Goal: Information Seeking & Learning: Understand process/instructions

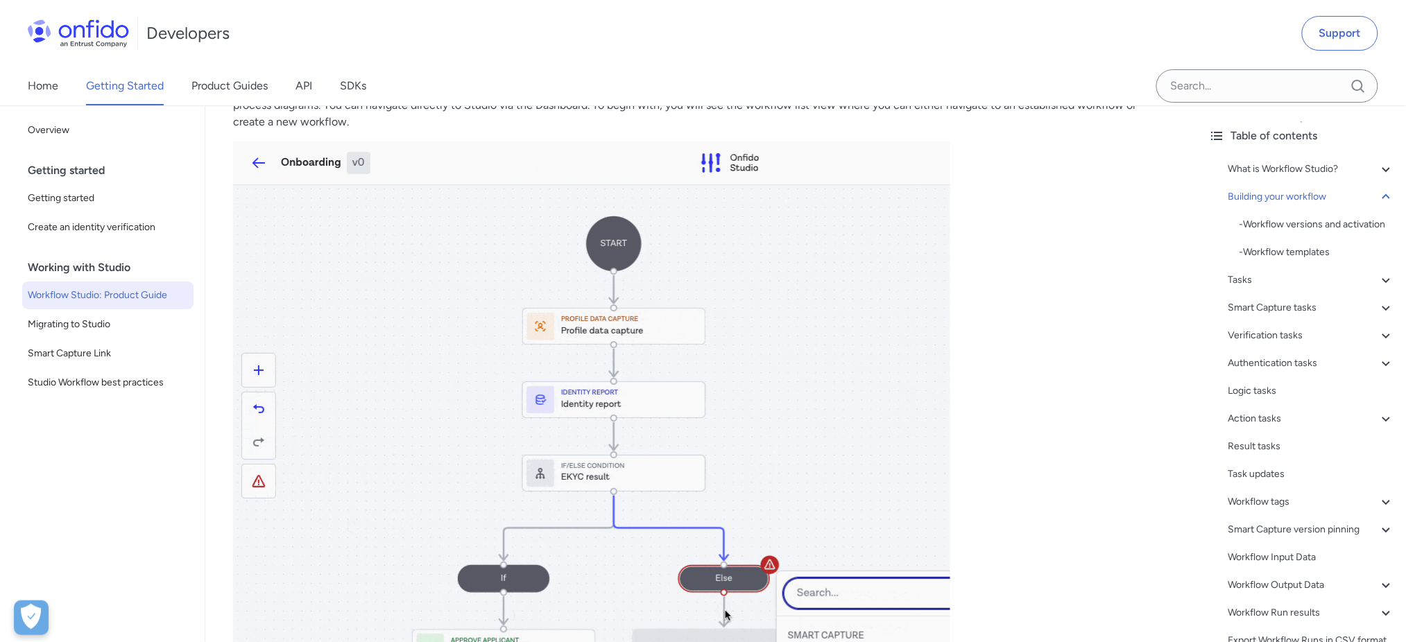
scroll to position [1780, 0]
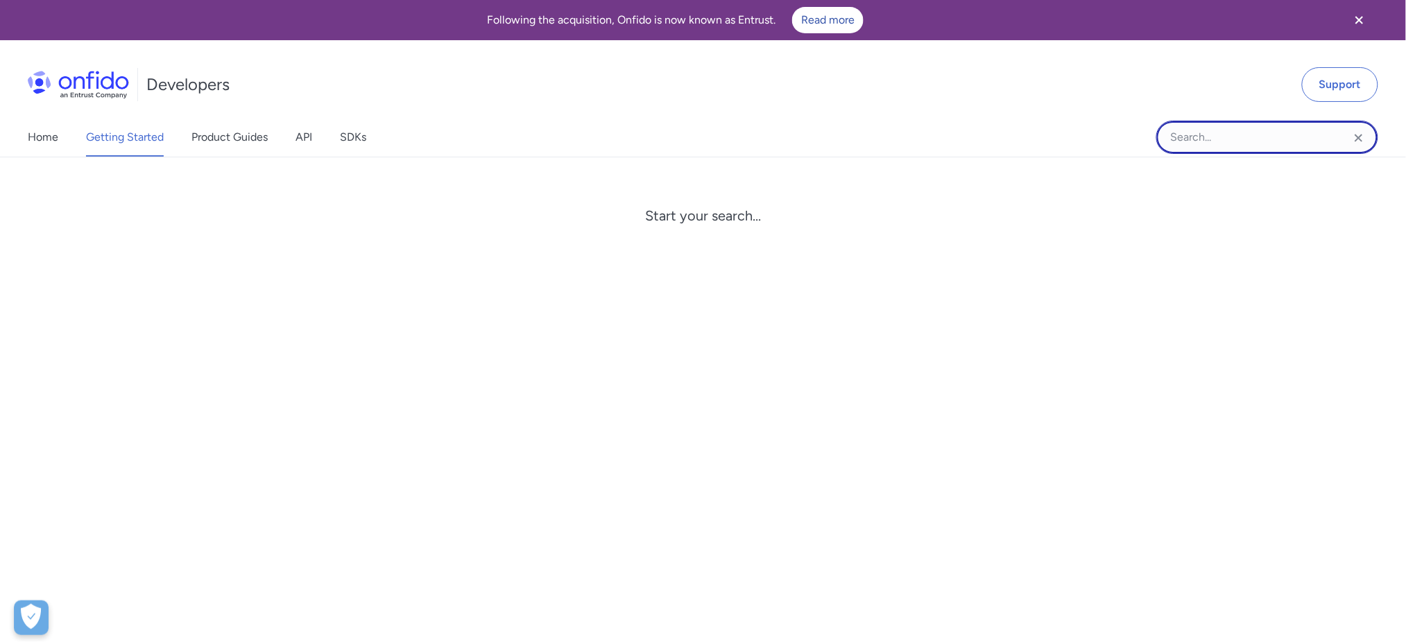
click at [1254, 136] on input "Onfido search input field" at bounding box center [1267, 137] width 222 height 33
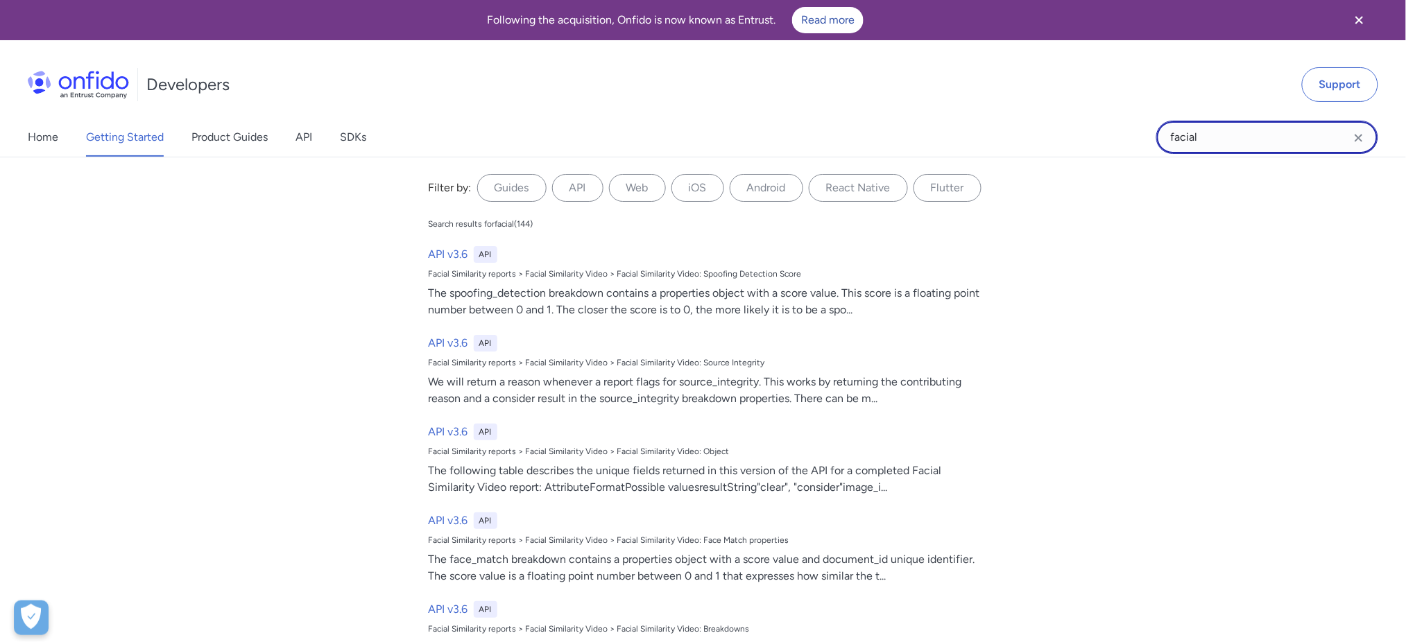
drag, startPoint x: 1246, startPoint y: 138, endPoint x: 1062, endPoint y: 126, distance: 184.9
click at [1062, 126] on div "Home Getting Started Product Guides API SDKs facial facial Filter by: Guides AP…" at bounding box center [703, 137] width 1406 height 39
paste input "Facial similarity report: motion"
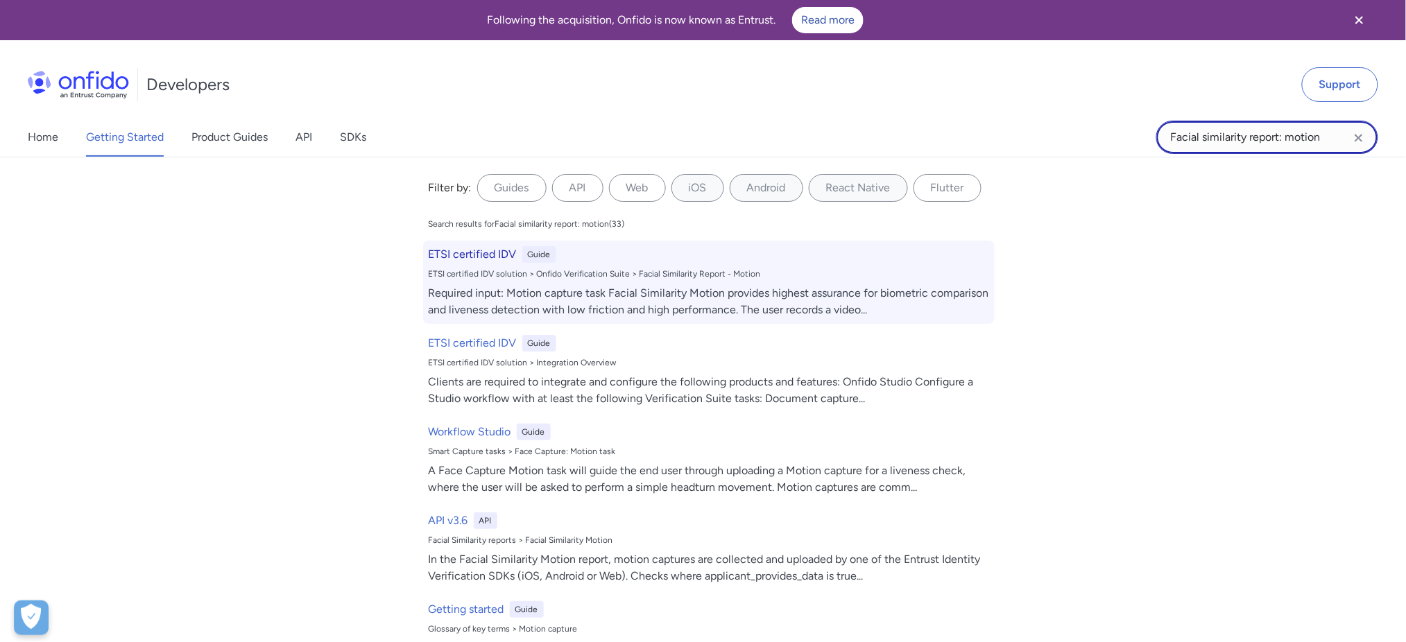
type input "Facial similarity report: motion"
click at [488, 274] on div "ETSI certified IDV solution > Onfido Verification Suite > Facial Similarity Rep…" at bounding box center [709, 273] width 560 height 11
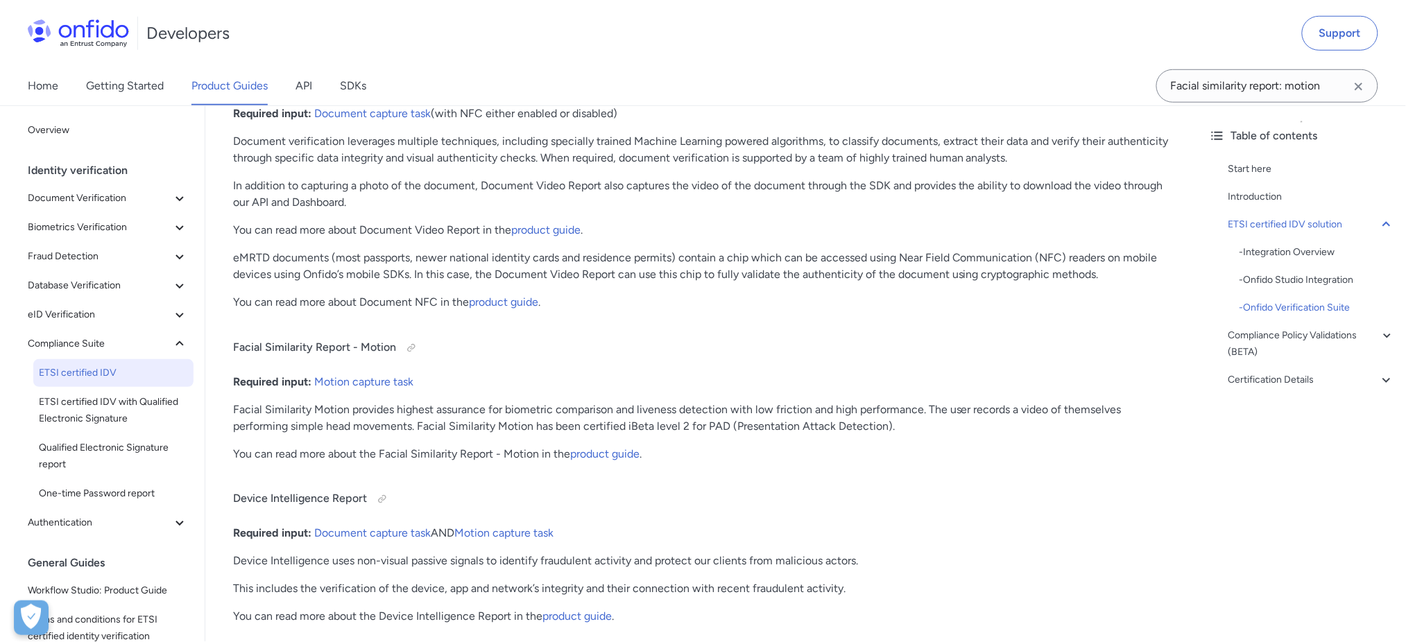
scroll to position [2333, 0]
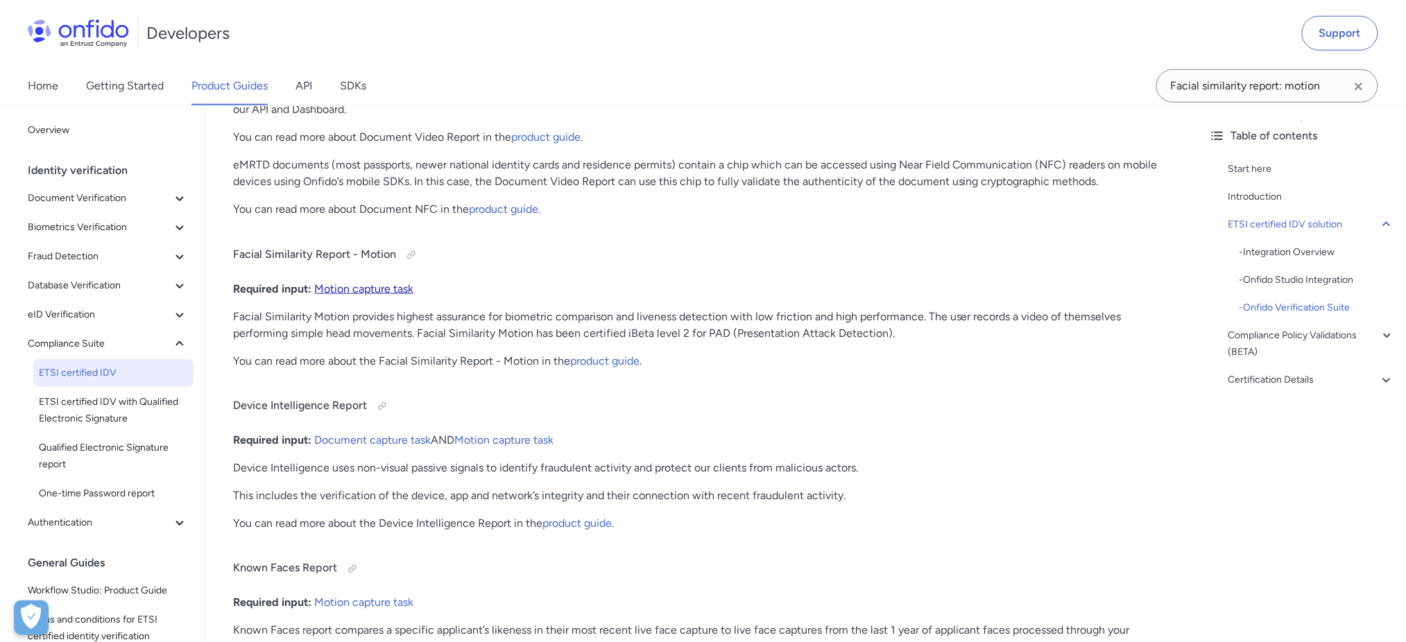
click at [347, 289] on link "Motion capture task" at bounding box center [363, 288] width 99 height 13
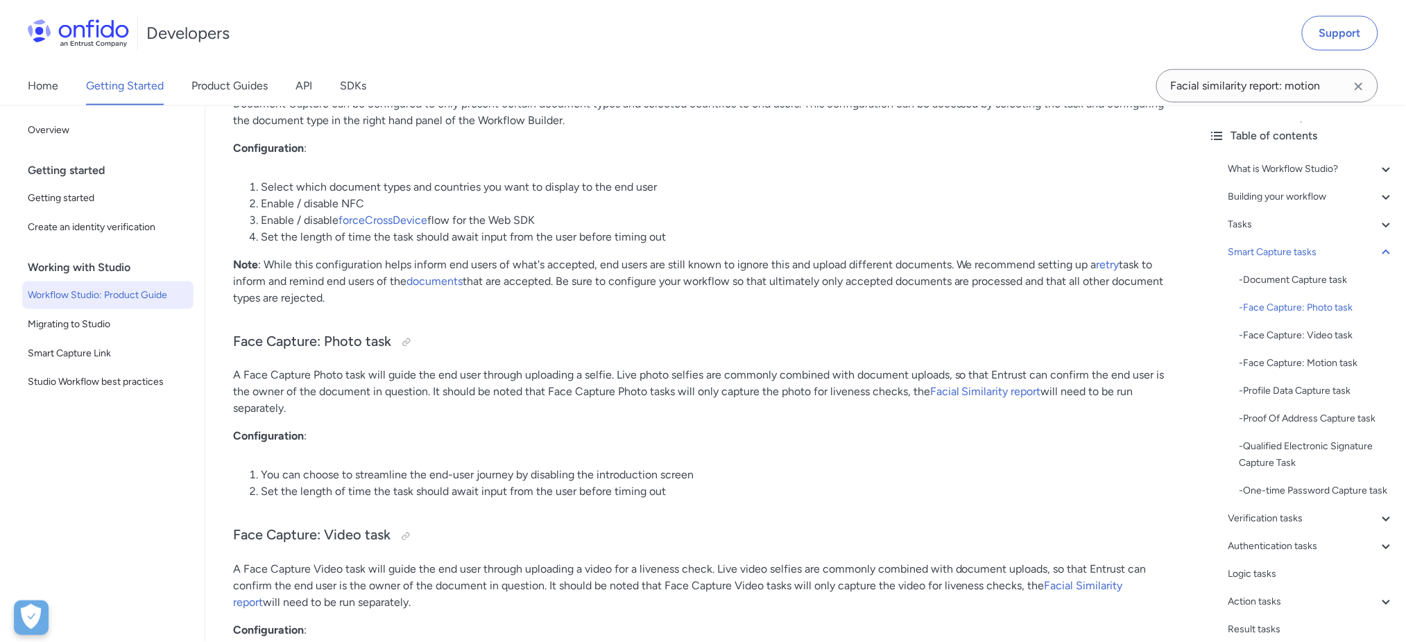
scroll to position [4427, 0]
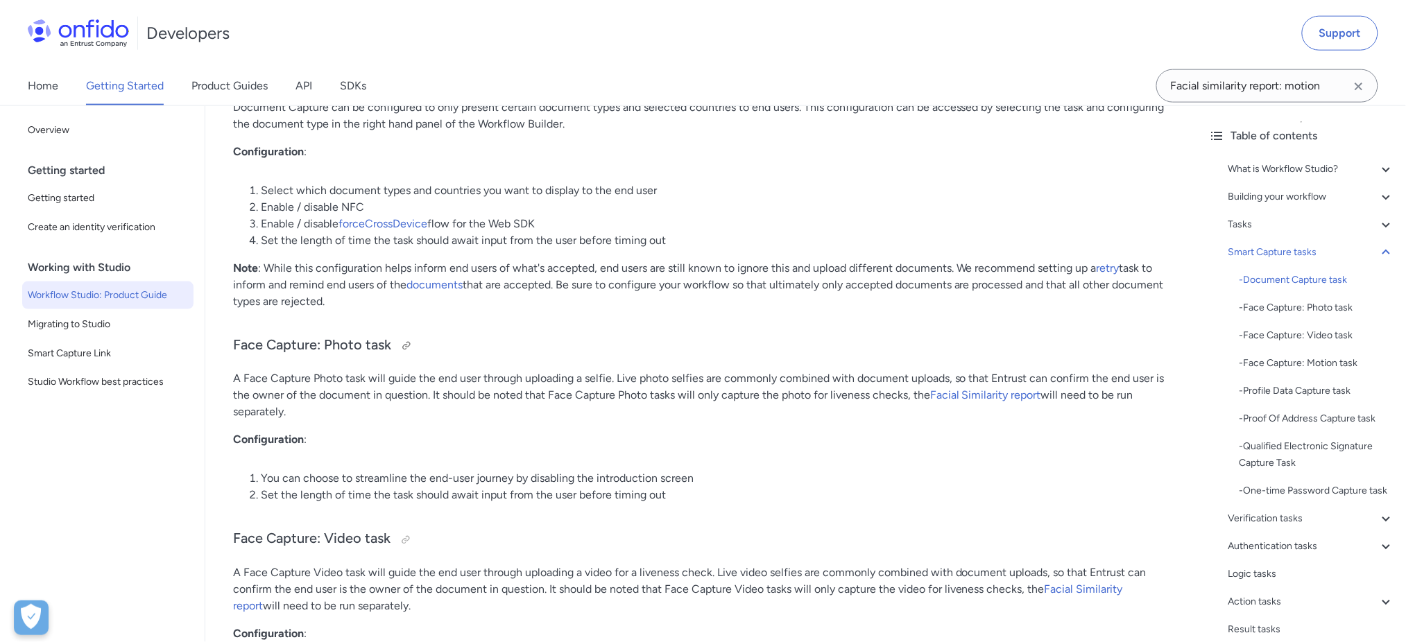
click at [341, 335] on h3 "Face Capture: Photo task" at bounding box center [701, 346] width 937 height 22
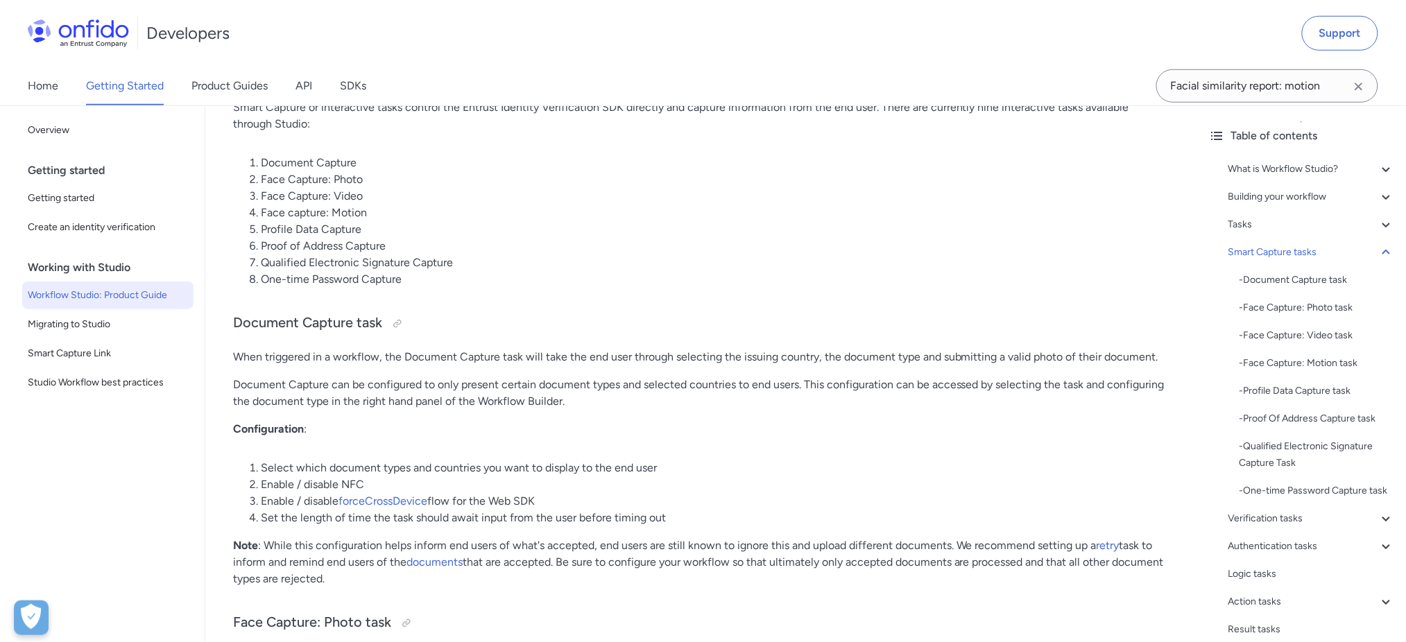
scroll to position [4057, 0]
